Goal: Obtain resource: Obtain resource

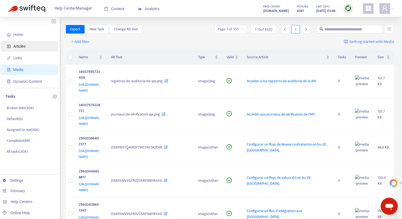
click at [24, 47] on span "Articles" at bounding box center [19, 46] width 12 height 4
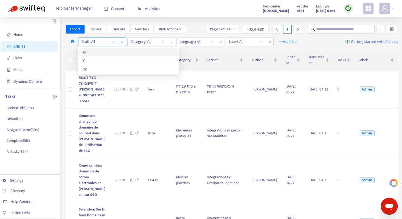
click at [102, 43] on input "search" at bounding box center [98, 42] width 34 height 8
click at [99, 66] on div "No" at bounding box center [128, 69] width 93 height 6
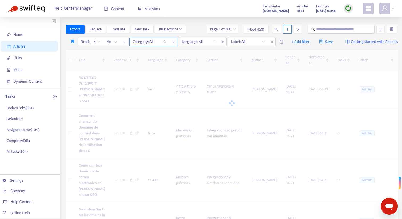
click at [150, 42] on div at bounding box center [147, 42] width 32 height 6
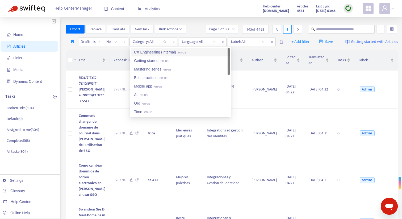
click at [153, 51] on div "CX Engineering (Internal) en-us" at bounding box center [180, 52] width 93 height 6
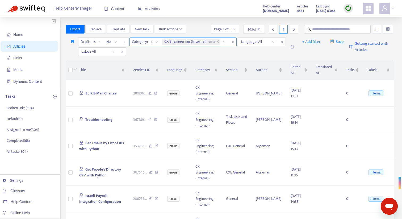
click at [158, 42] on span "is" at bounding box center [154, 42] width 7 height 8
click at [158, 60] on div "is not" at bounding box center [199, 61] width 93 height 6
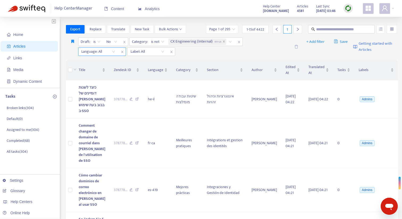
click at [115, 51] on div "Language: All" at bounding box center [98, 52] width 40 height 8
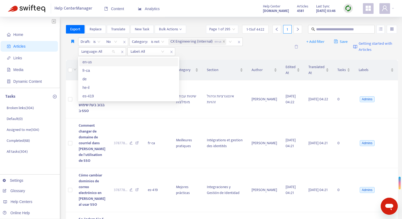
click at [109, 63] on div "en-us" at bounding box center [128, 62] width 93 height 6
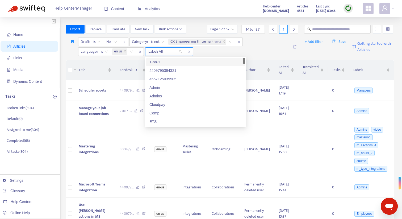
click at [168, 52] on div at bounding box center [163, 51] width 32 height 6
click at [220, 50] on div "Draft : is No Category : is not CX Engineering (Internal) en-us Language : is e…" at bounding box center [183, 47] width 211 height 18
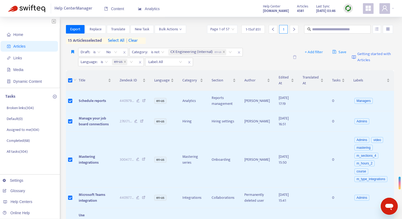
click at [120, 40] on span "select all" at bounding box center [116, 41] width 16 height 6
click at [80, 31] on span "Export" at bounding box center [75, 29] width 10 height 6
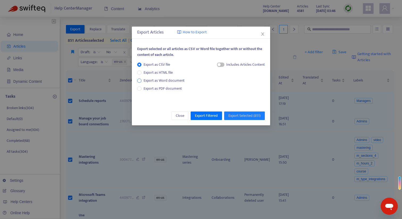
click at [153, 81] on span "Export as Word document" at bounding box center [163, 81] width 45 height 6
click at [150, 63] on span "Export as CSV file" at bounding box center [156, 65] width 31 height 6
click at [220, 65] on div "button" at bounding box center [219, 64] width 3 height 3
click at [215, 116] on span "Export Filtered" at bounding box center [206, 116] width 23 height 6
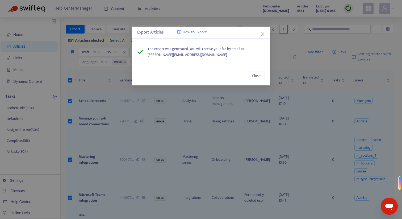
click at [263, 33] on icon "close" at bounding box center [263, 34] width 4 height 4
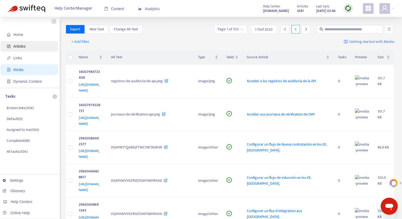
click at [31, 45] on span "Articles" at bounding box center [30, 46] width 47 height 11
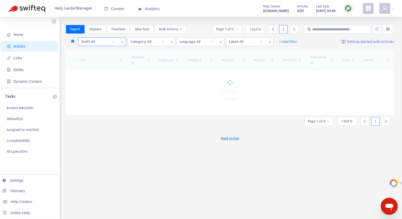
click at [100, 43] on input "search" at bounding box center [98, 42] width 34 height 8
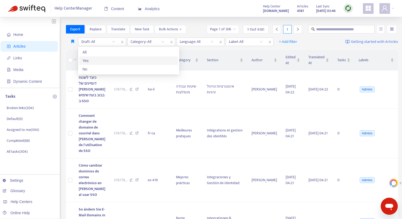
click at [96, 63] on div "Yes" at bounding box center [128, 61] width 93 height 6
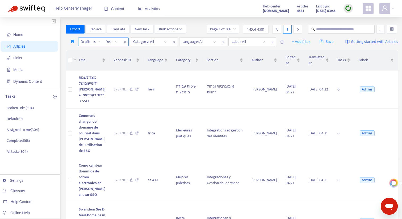
click at [100, 43] on span "is" at bounding box center [96, 42] width 7 height 8
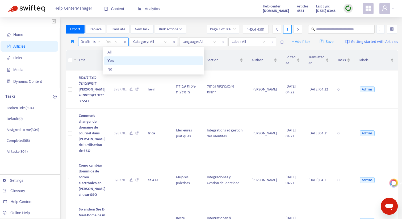
click at [120, 43] on div "Yes" at bounding box center [112, 42] width 18 height 8
drag, startPoint x: 114, startPoint y: 68, endPoint x: 117, endPoint y: 68, distance: 3.0
click at [114, 68] on div "No" at bounding box center [153, 69] width 93 height 6
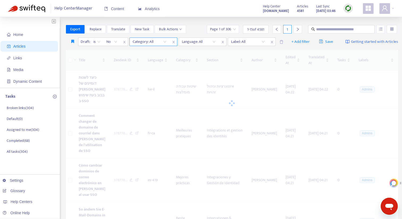
click at [161, 44] on div at bounding box center [147, 42] width 32 height 6
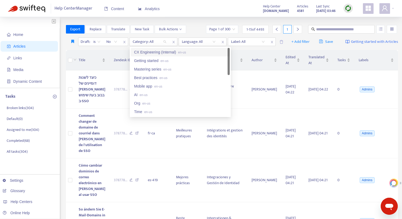
click at [157, 52] on div "CX Engineering (Internal) en-us" at bounding box center [180, 52] width 93 height 6
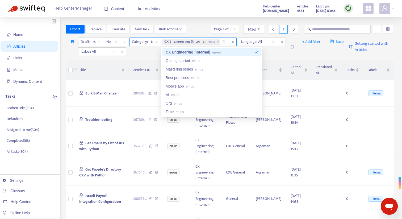
click at [158, 42] on span "is" at bounding box center [154, 42] width 7 height 8
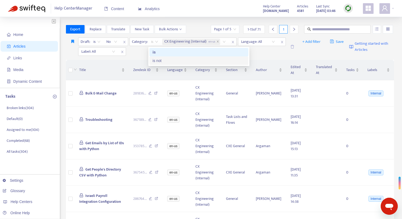
click at [156, 61] on div "is not" at bounding box center [199, 61] width 93 height 6
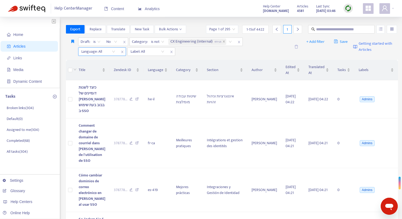
click at [111, 52] on div at bounding box center [96, 51] width 32 height 6
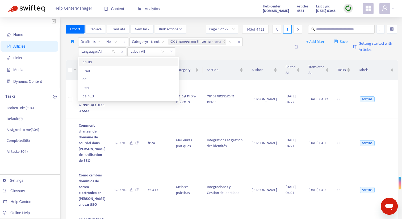
click at [110, 63] on div "en-us" at bounding box center [128, 62] width 93 height 6
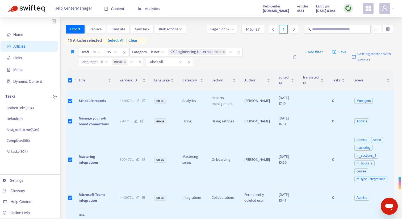
click at [117, 41] on span "select all" at bounding box center [116, 41] width 16 height 6
click at [80, 30] on span "Export" at bounding box center [75, 29] width 10 height 6
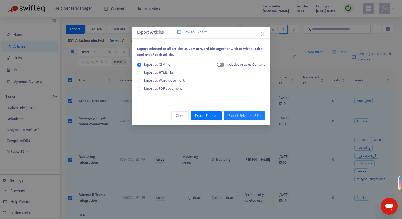
click at [222, 66] on span "button" at bounding box center [220, 65] width 7 height 4
click at [144, 81] on span "Export as Word document" at bounding box center [163, 81] width 45 height 6
click at [164, 89] on span "Export as PDF document" at bounding box center [163, 88] width 38 height 6
click at [164, 83] on span "Export as Word document" at bounding box center [163, 81] width 45 height 6
click at [198, 32] on span "How to Export" at bounding box center [195, 32] width 24 height 6
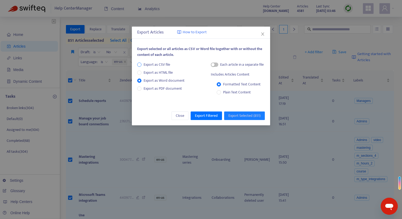
click at [168, 65] on span "Export as CSV file" at bounding box center [156, 65] width 31 height 6
click at [222, 65] on span "button" at bounding box center [220, 65] width 7 height 4
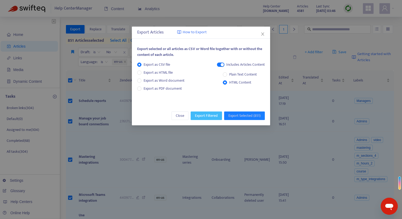
click at [199, 115] on span "Export Filtered" at bounding box center [206, 116] width 23 height 6
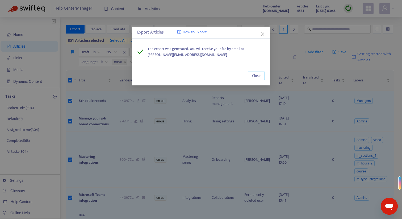
click at [257, 78] on span "Close" at bounding box center [256, 76] width 9 height 6
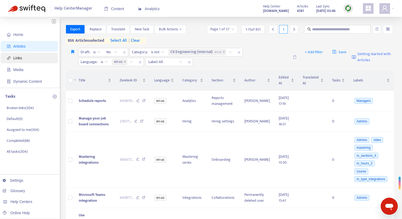
click at [28, 56] on span "Links" at bounding box center [30, 58] width 47 height 11
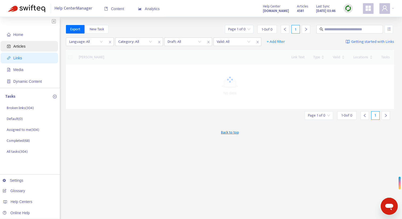
click at [28, 47] on span "Articles" at bounding box center [30, 46] width 47 height 11
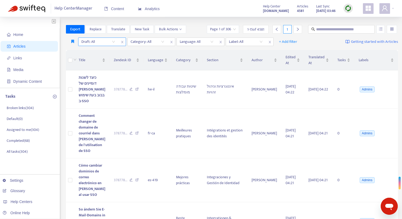
click at [110, 41] on input "search" at bounding box center [98, 42] width 34 height 8
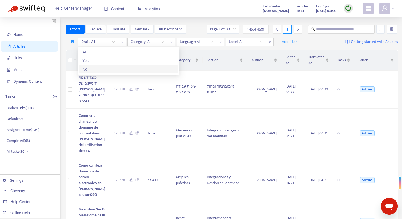
click at [101, 67] on div "No" at bounding box center [128, 69] width 93 height 6
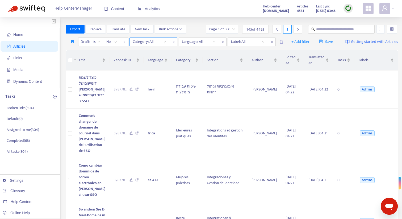
click at [160, 42] on div at bounding box center [147, 42] width 32 height 6
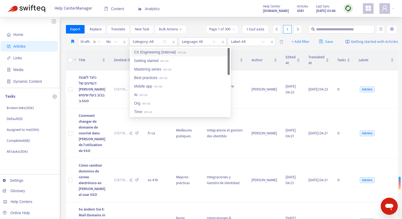
click at [158, 49] on div "CX Engineering (Internal) en-us" at bounding box center [180, 52] width 99 height 9
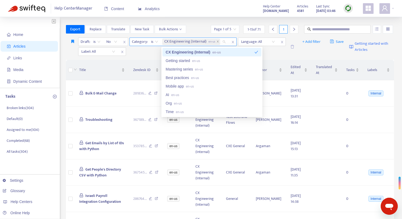
click at [158, 42] on span "is" at bounding box center [154, 42] width 7 height 8
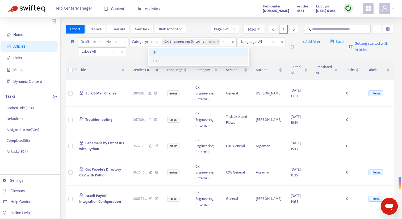
click at [160, 63] on div "is not" at bounding box center [199, 61] width 93 height 6
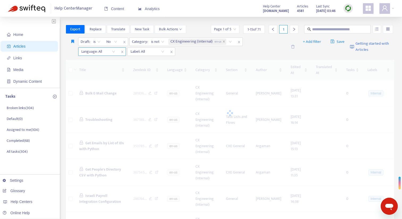
click at [117, 52] on div "Language: All" at bounding box center [98, 52] width 40 height 8
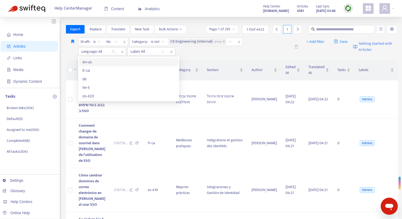
click at [112, 60] on div "en-us" at bounding box center [128, 62] width 93 height 6
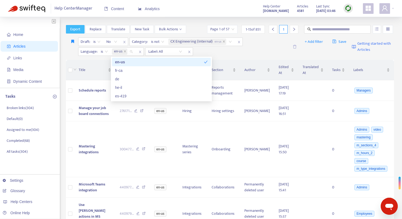
click at [82, 29] on button "Export" at bounding box center [75, 29] width 19 height 9
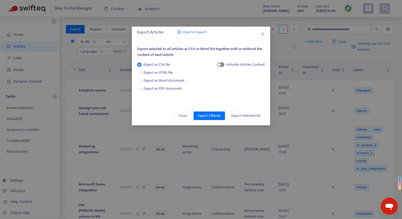
click at [223, 63] on span "button" at bounding box center [220, 65] width 7 height 4
click at [218, 113] on span "Export Filtered" at bounding box center [209, 116] width 23 height 6
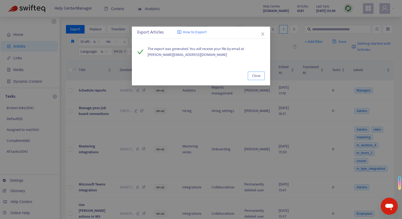
click at [264, 77] on button "Close" at bounding box center [256, 76] width 17 height 9
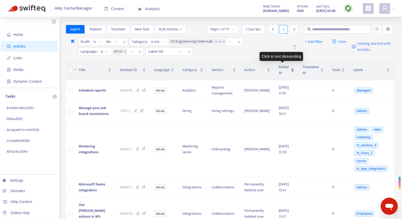
scroll to position [14, 0]
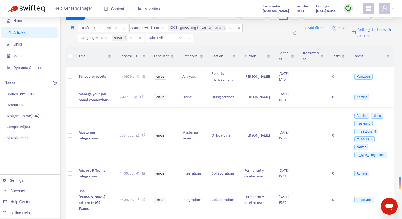
click at [178, 37] on div at bounding box center [163, 38] width 32 height 6
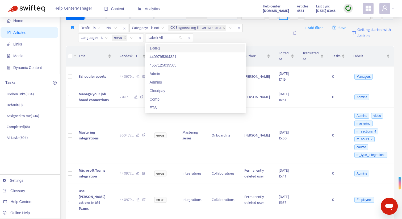
click at [178, 50] on div "1-on-1" at bounding box center [195, 48] width 93 height 6
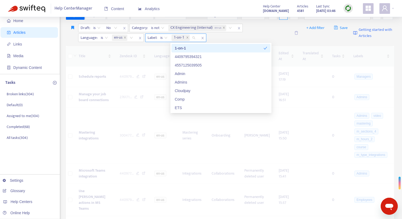
click at [189, 38] on icon "close" at bounding box center [187, 37] width 3 height 3
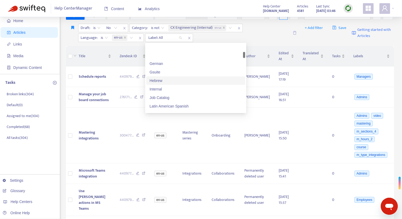
scroll to position [87, 0]
click at [173, 73] on div "Internal" at bounding box center [195, 72] width 93 height 6
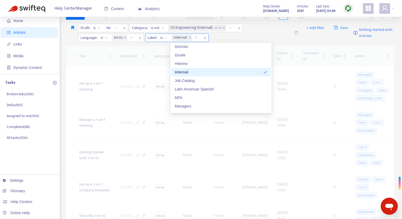
click at [164, 38] on span "is" at bounding box center [163, 38] width 7 height 8
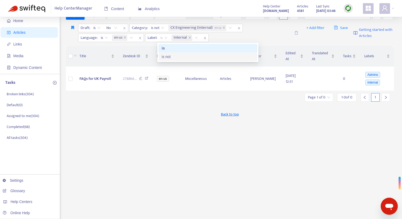
click at [168, 57] on div "is not" at bounding box center [208, 57] width 93 height 6
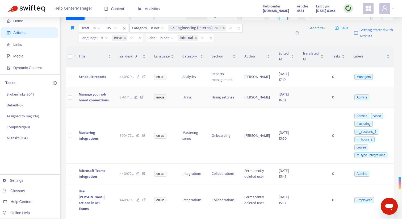
scroll to position [0, 0]
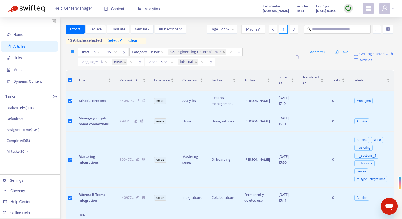
click at [114, 42] on span "select all" at bounding box center [116, 41] width 16 height 6
click at [76, 29] on span "Export" at bounding box center [75, 29] width 10 height 6
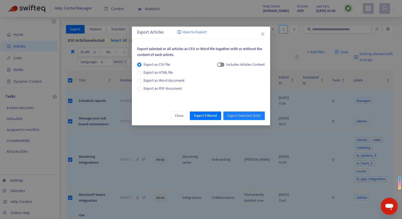
click at [223, 65] on span "button" at bounding box center [220, 65] width 7 height 4
click at [158, 80] on span "Export as Word document" at bounding box center [163, 81] width 45 height 6
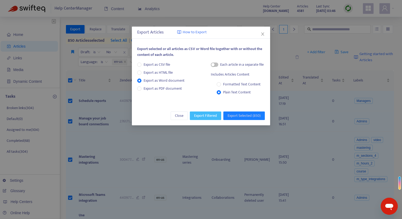
click at [206, 116] on span "Export Filtered" at bounding box center [205, 116] width 23 height 6
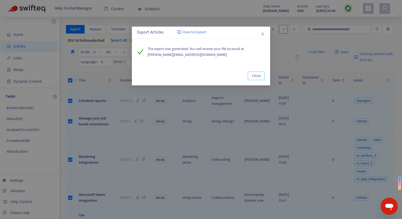
click at [255, 75] on span "Close" at bounding box center [256, 76] width 9 height 6
